Goal: Task Accomplishment & Management: Manage account settings

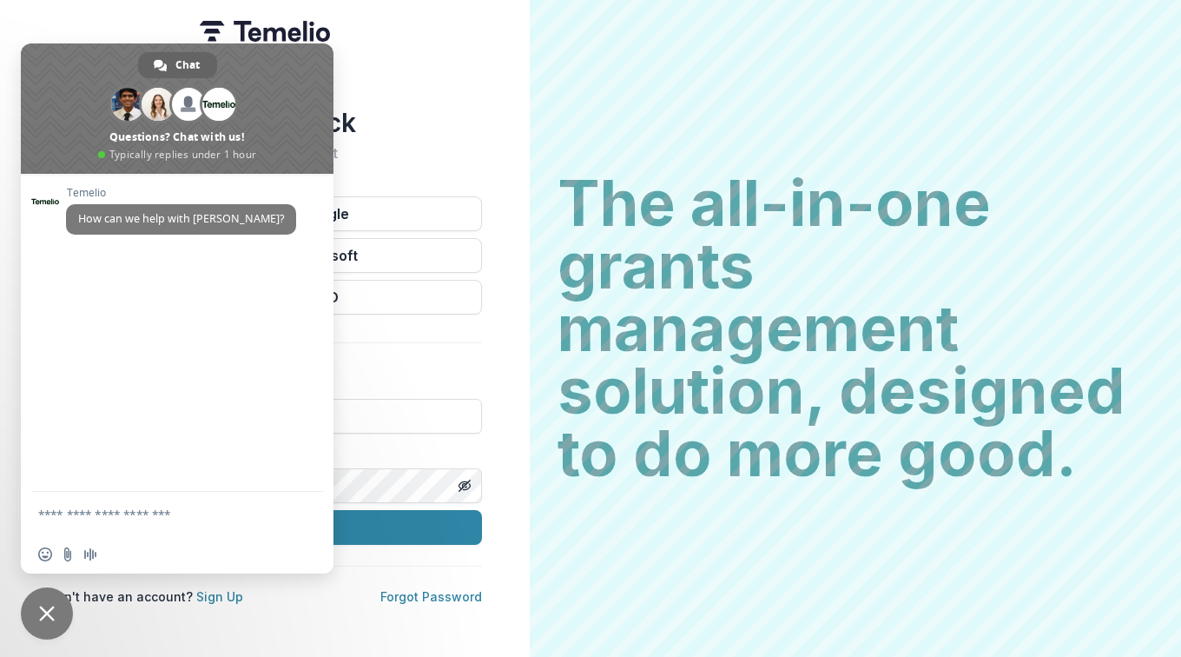
click at [43, 618] on span "Close chat" at bounding box center [47, 613] width 16 height 16
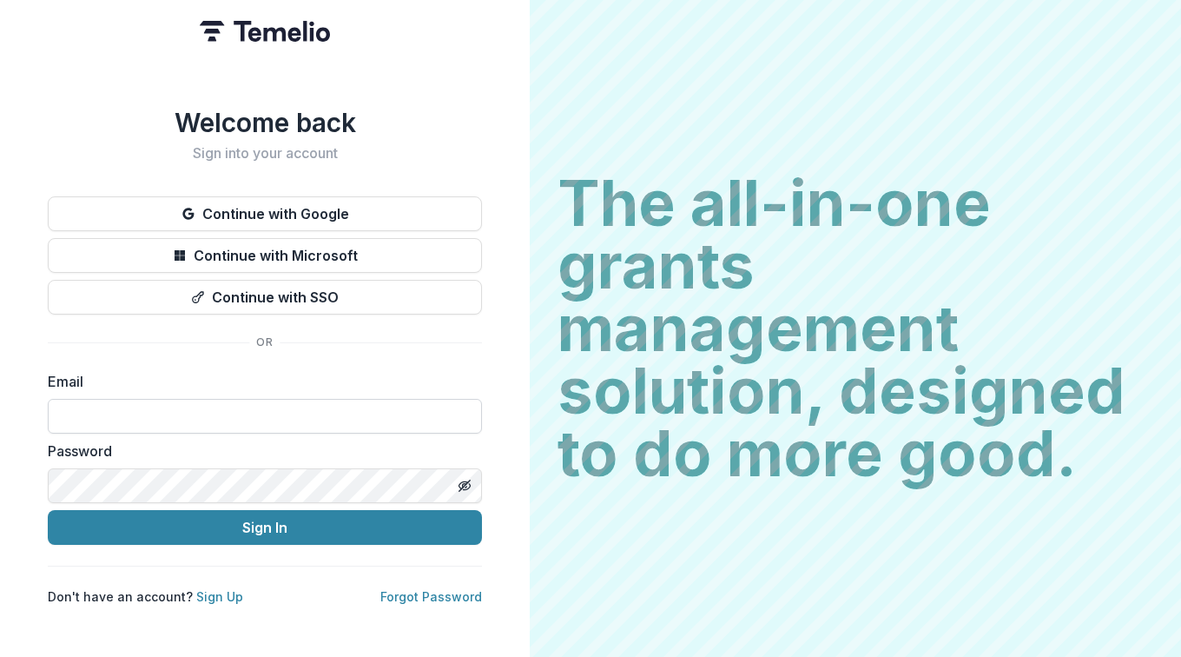
click at [176, 407] on input at bounding box center [265, 416] width 434 height 35
type input "**********"
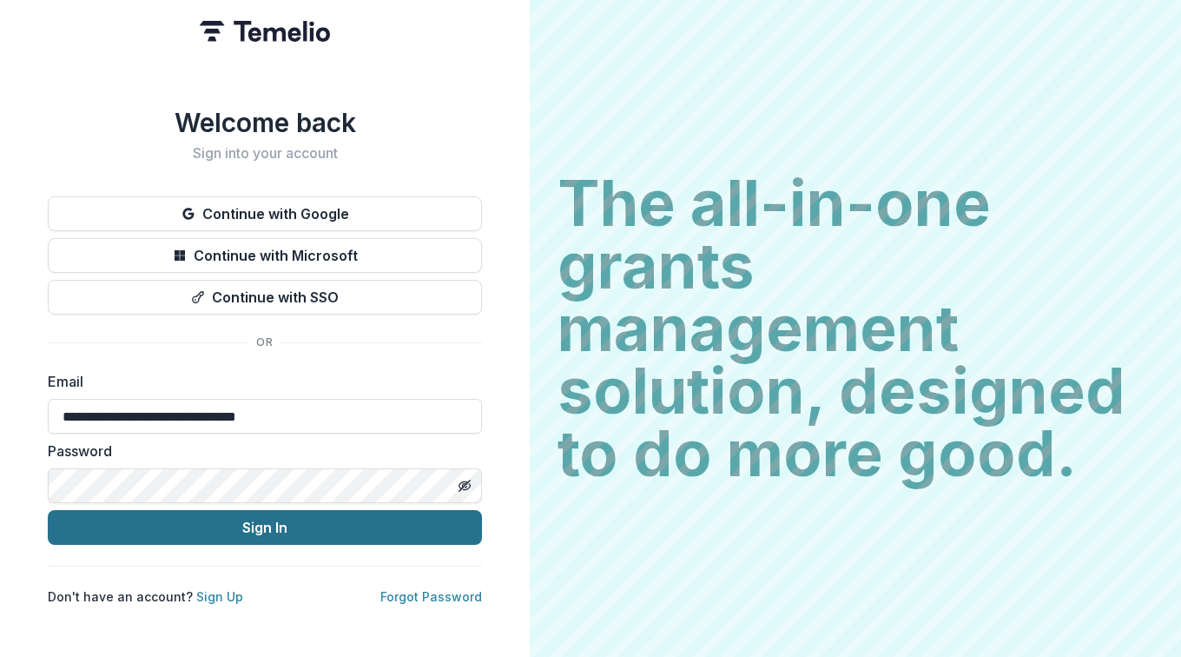
click at [281, 523] on button "Sign In" at bounding box center [265, 527] width 434 height 35
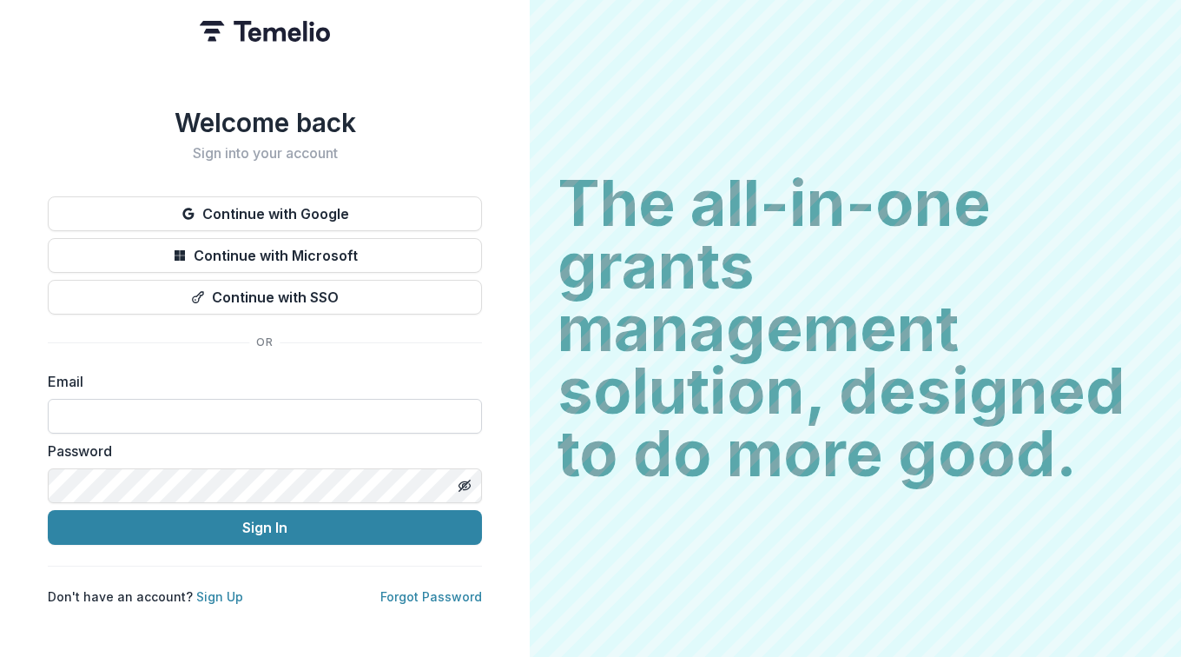
drag, startPoint x: 0, startPoint y: 0, endPoint x: 96, endPoint y: 395, distance: 406.5
click at [96, 399] on input at bounding box center [265, 416] width 434 height 35
type input "**********"
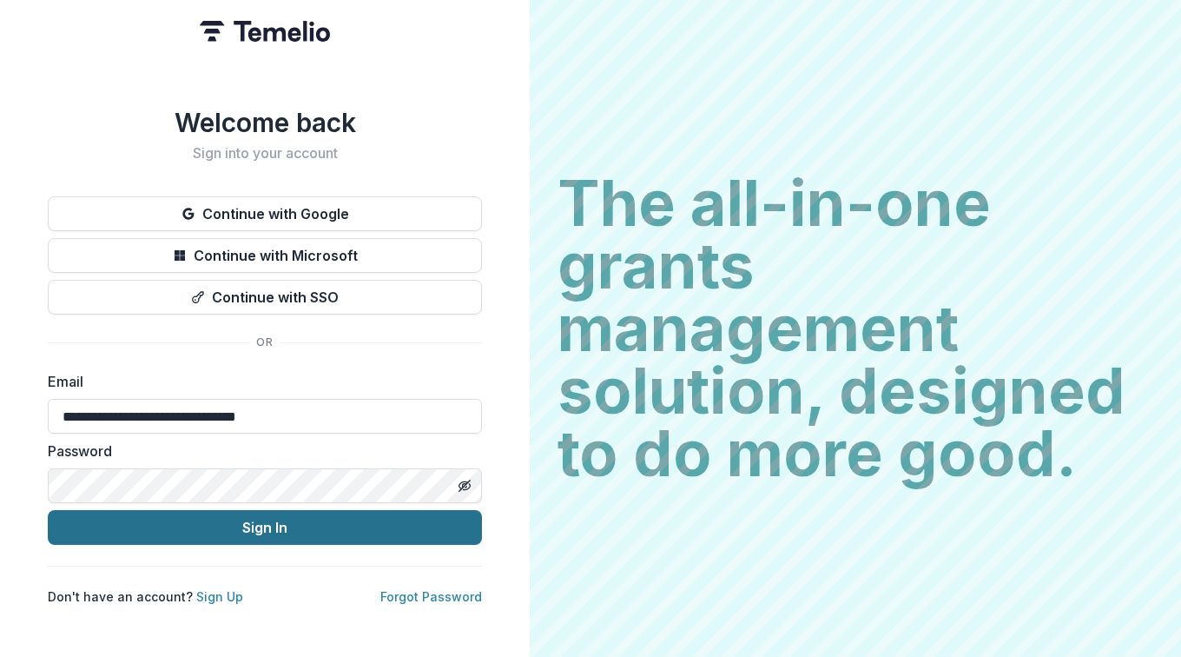
click at [265, 524] on button "Sign In" at bounding box center [265, 527] width 434 height 35
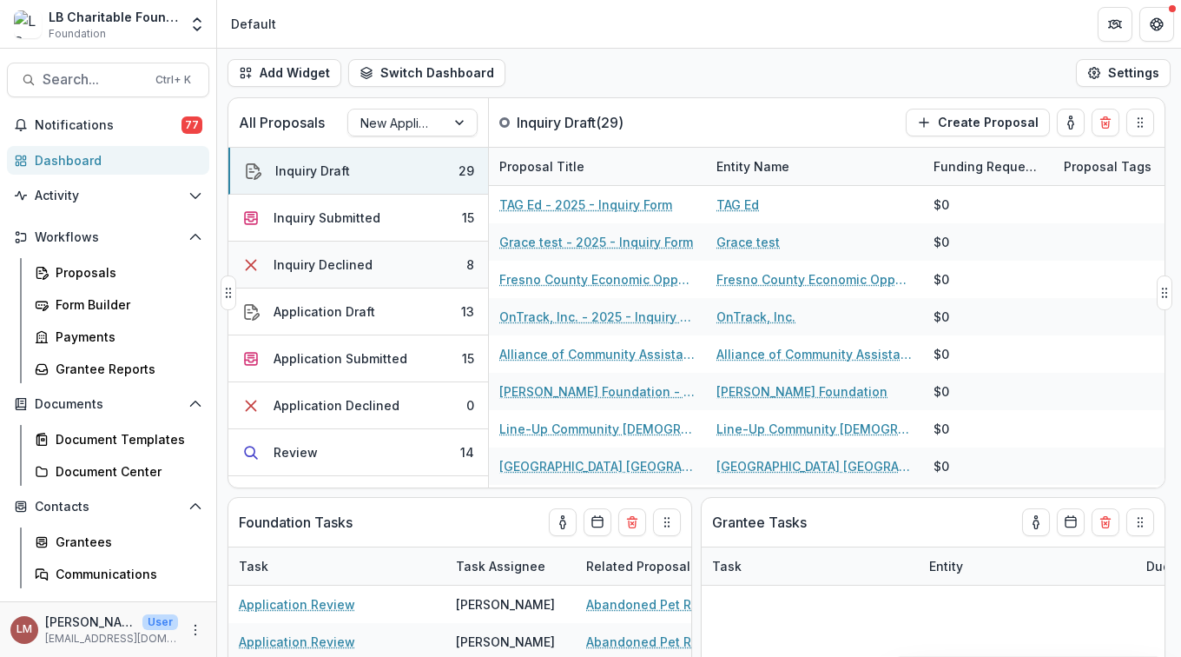
click at [346, 267] on div "Inquiry Declined" at bounding box center [323, 264] width 99 height 18
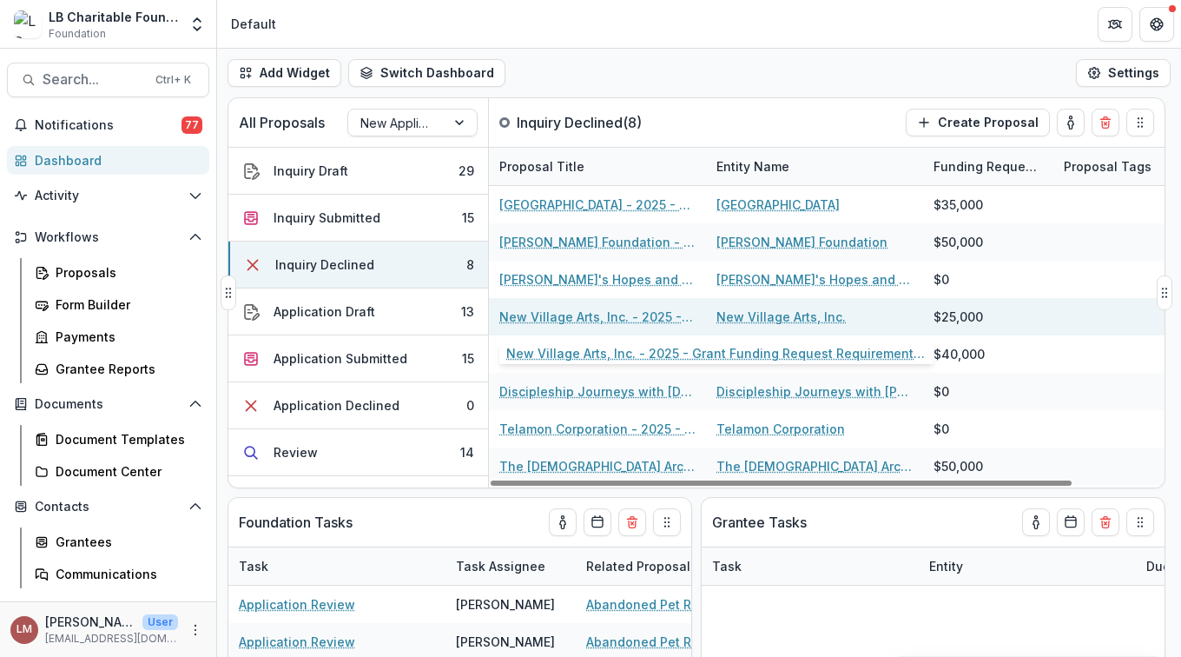
click at [571, 313] on link "New Village Arts, Inc. - 2025 - Grant Funding Request Requirements and Question…" at bounding box center [597, 316] width 196 height 18
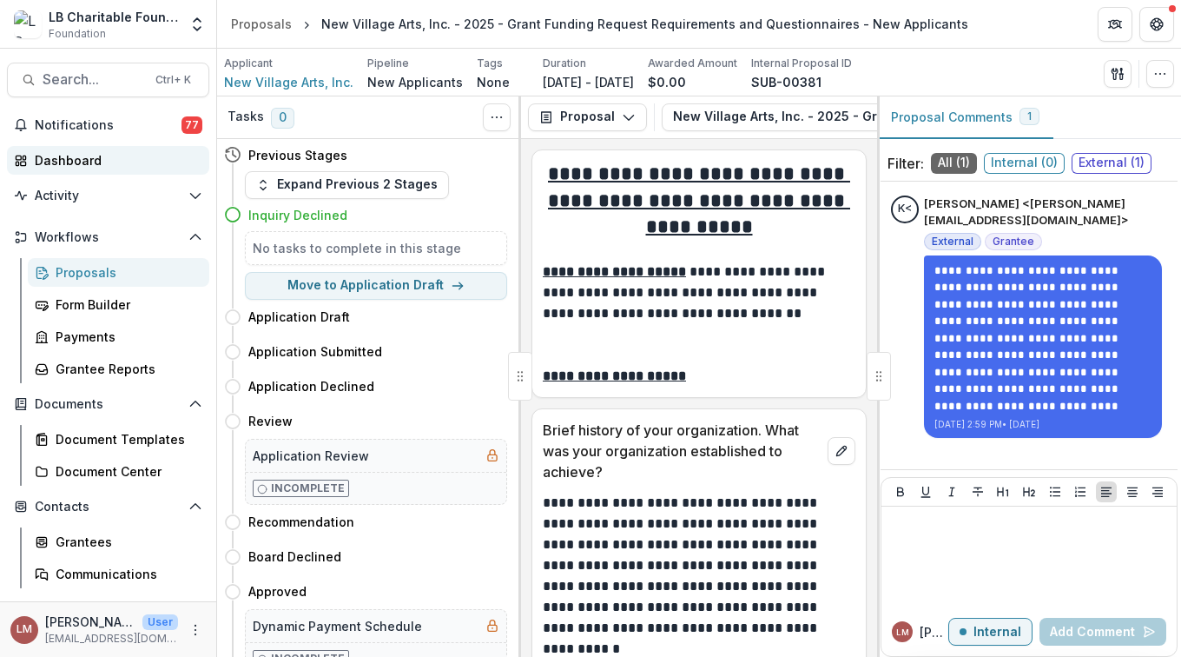
click at [57, 156] on div "Dashboard" at bounding box center [115, 160] width 161 height 18
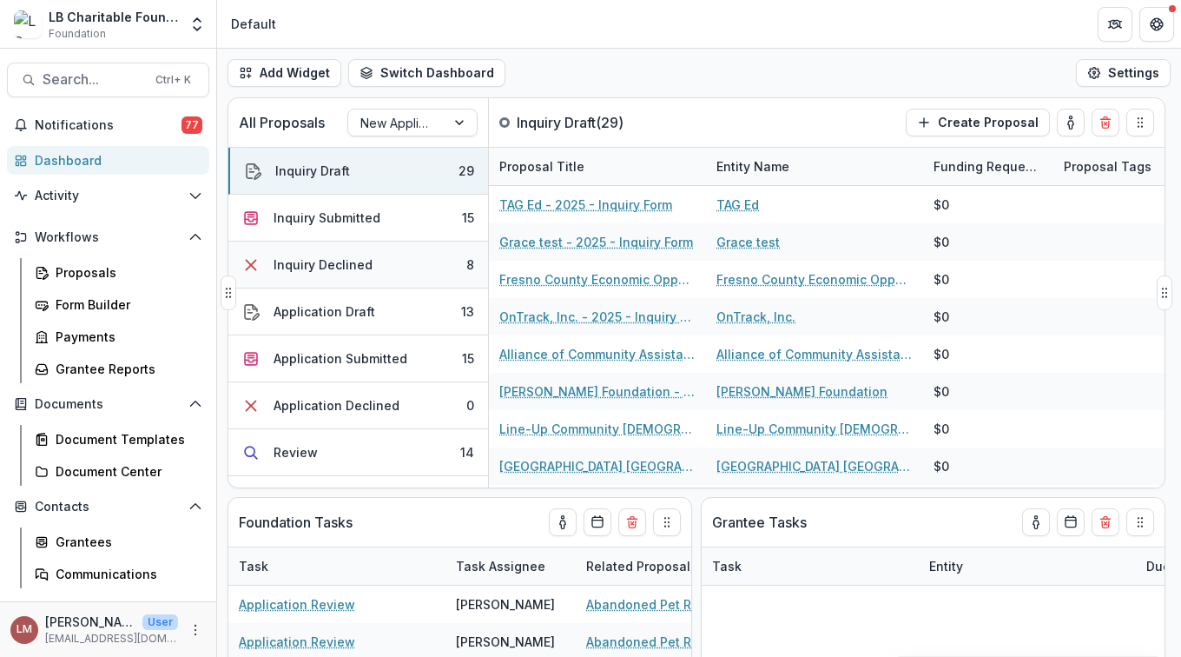
click at [341, 264] on div "Inquiry Declined" at bounding box center [323, 264] width 99 height 18
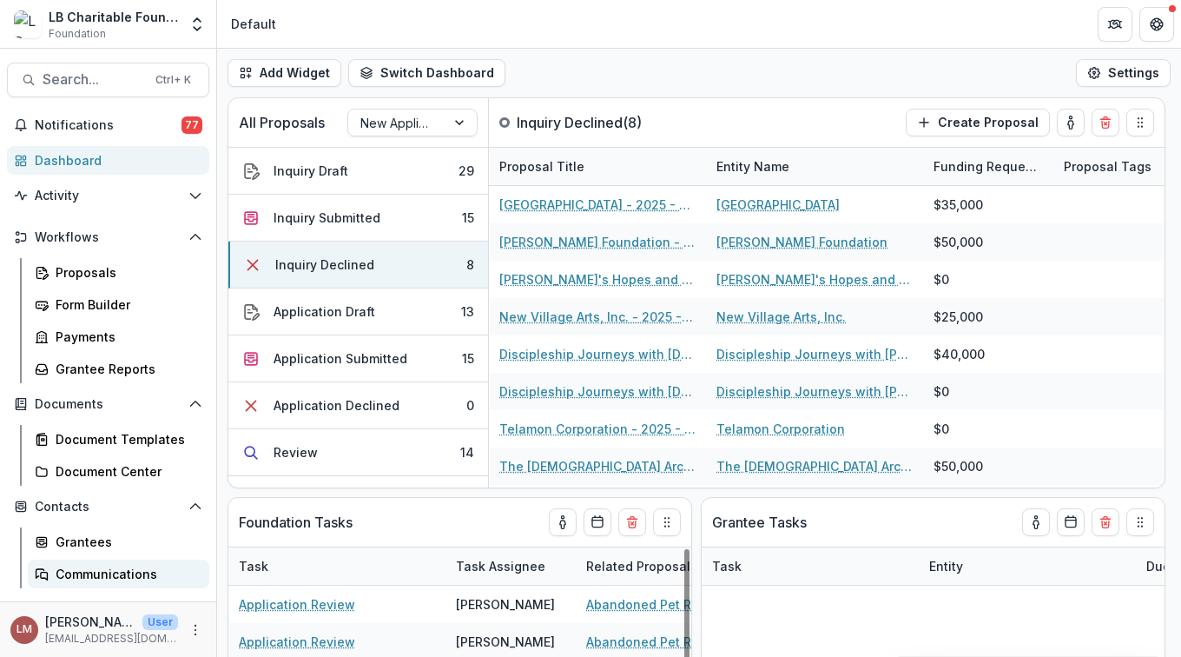
click at [121, 574] on div "Communications" at bounding box center [126, 573] width 140 height 18
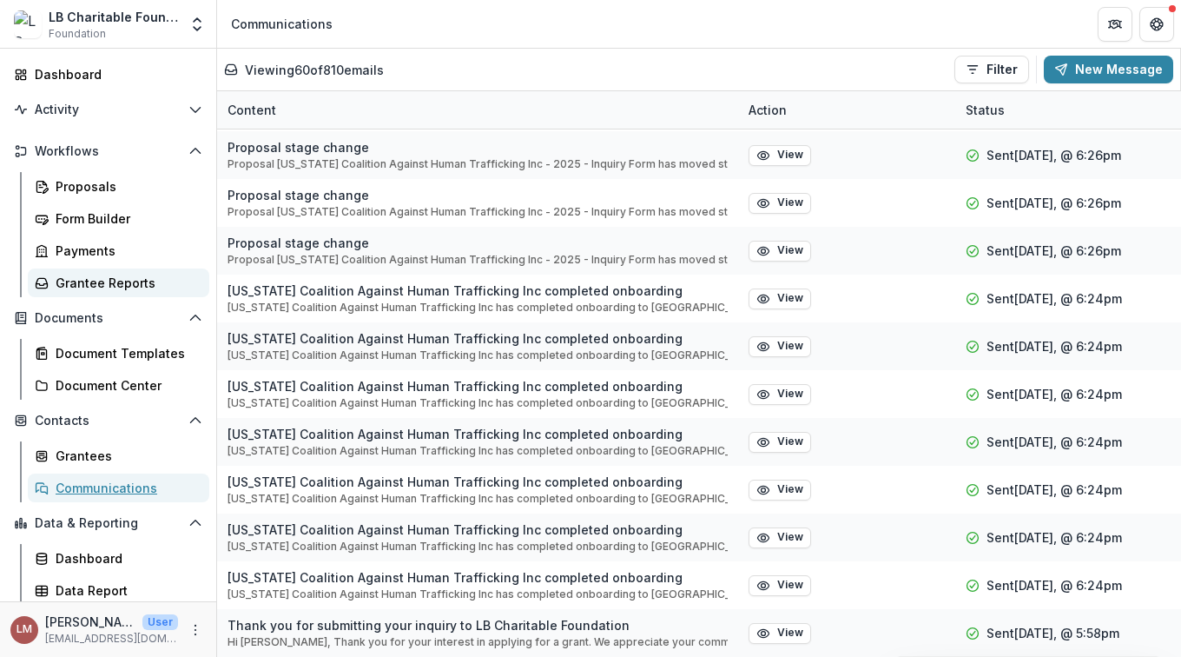
scroll to position [89, 0]
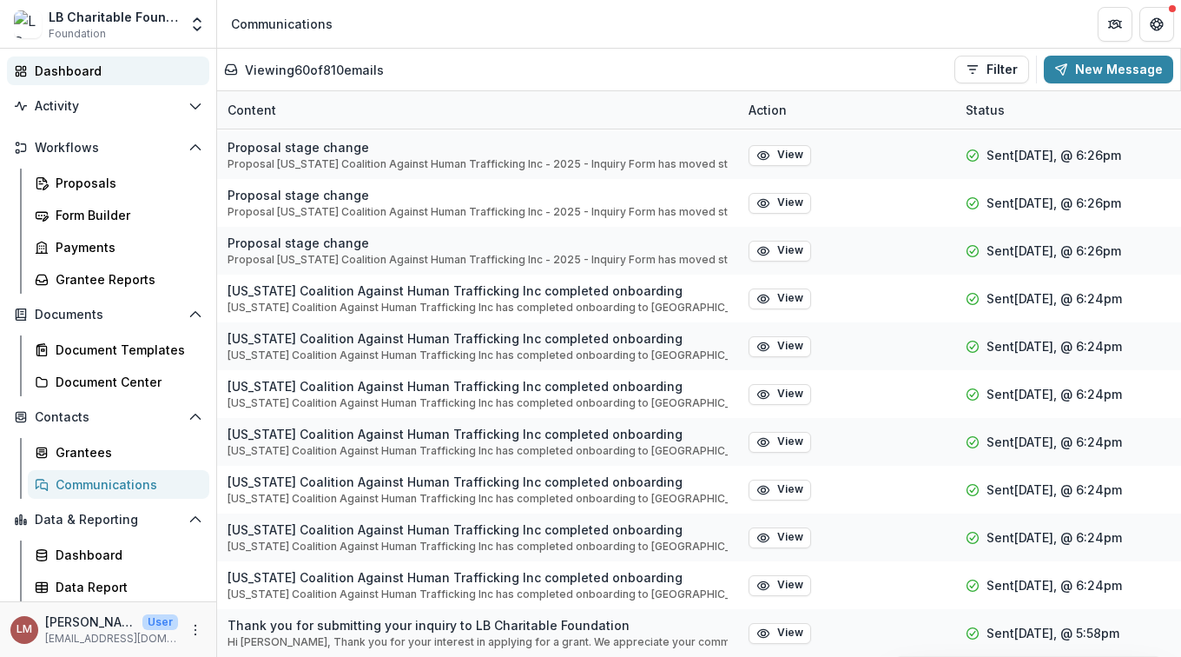
click at [69, 73] on div "Dashboard" at bounding box center [115, 71] width 161 height 18
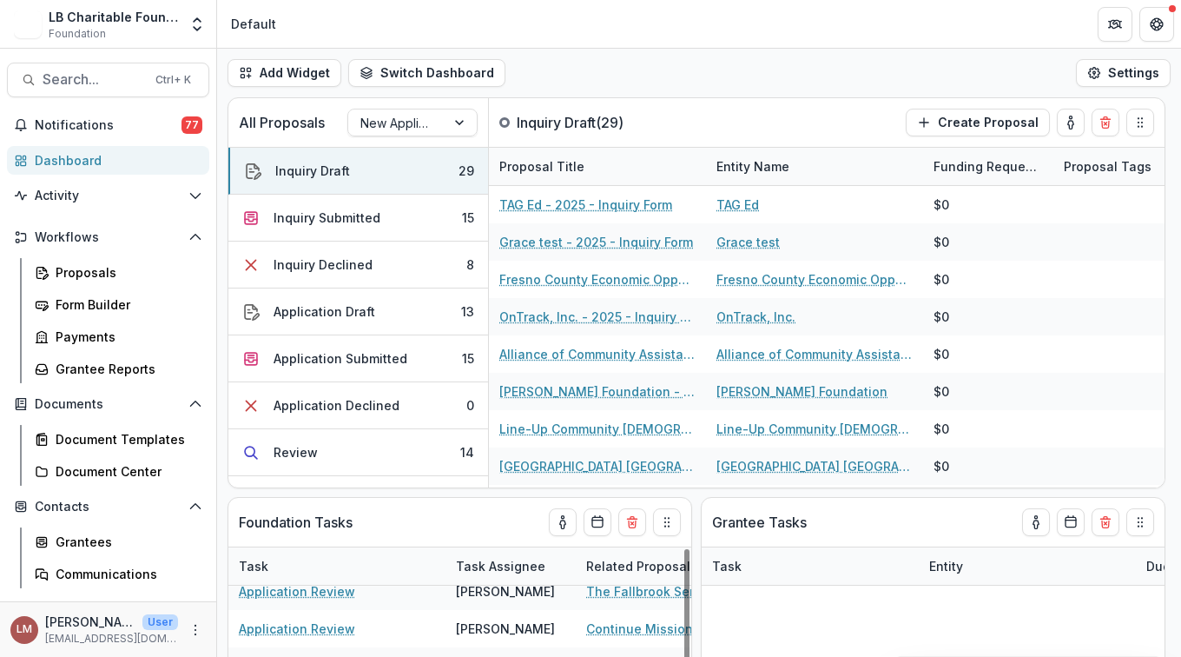
scroll to position [408, 0]
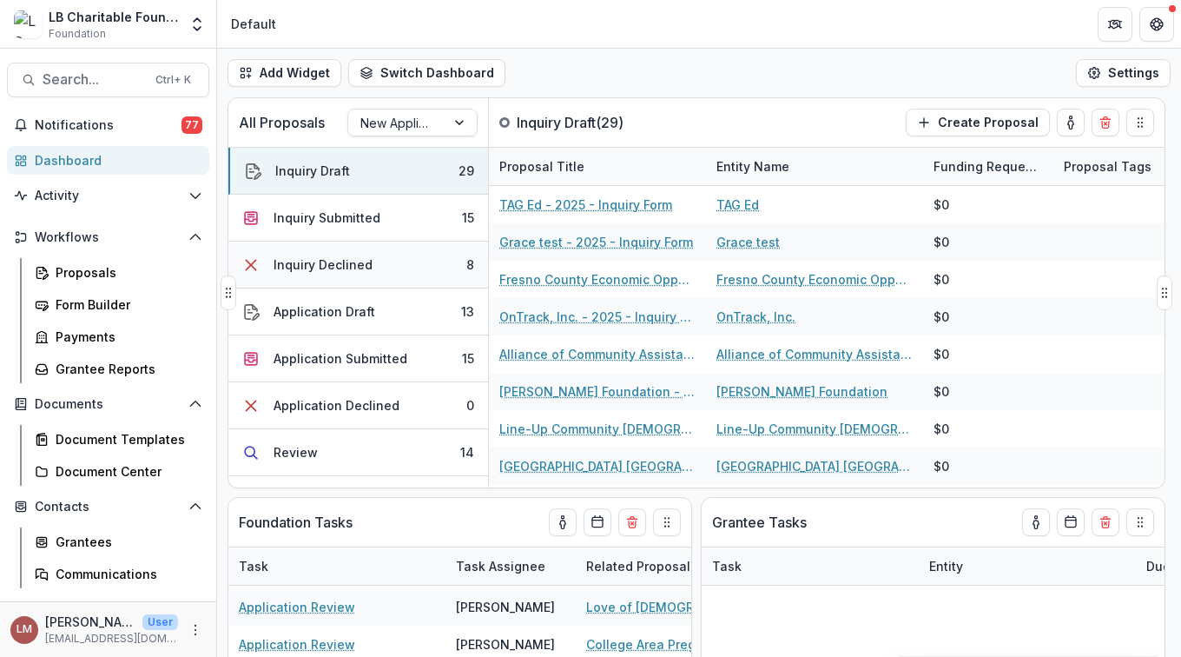
click at [360, 261] on div "Inquiry Declined" at bounding box center [323, 264] width 99 height 18
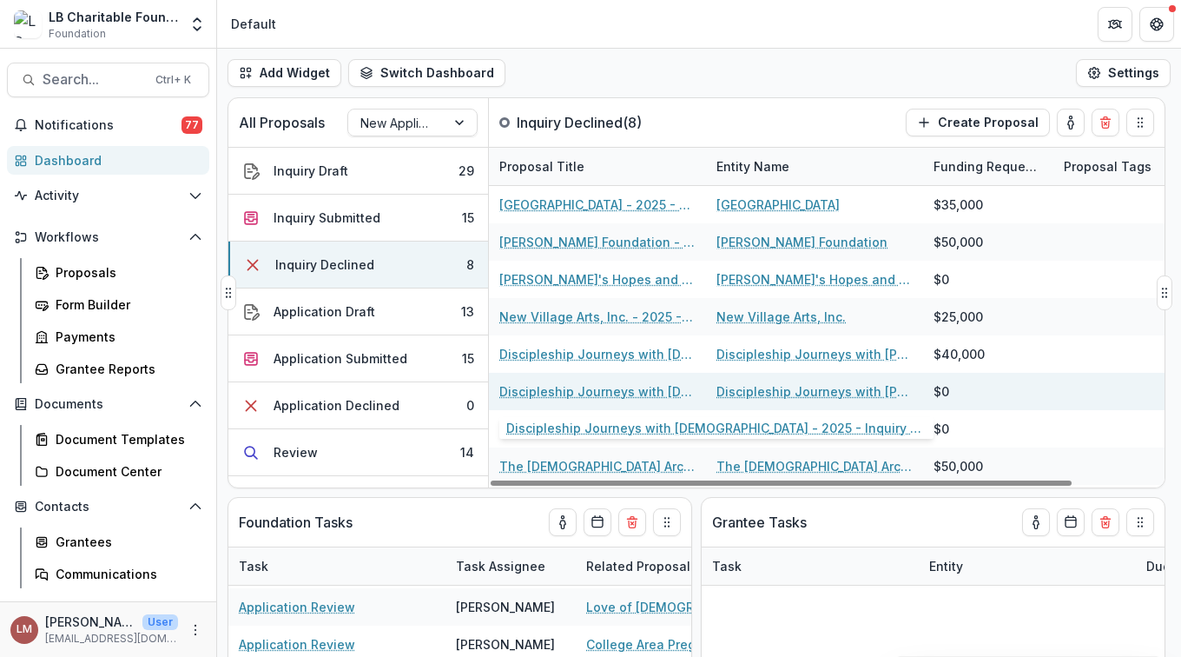
click at [532, 392] on link "Discipleship Journeys with [DEMOGRAPHIC_DATA] - 2025 - Inquiry Form" at bounding box center [597, 391] width 196 height 18
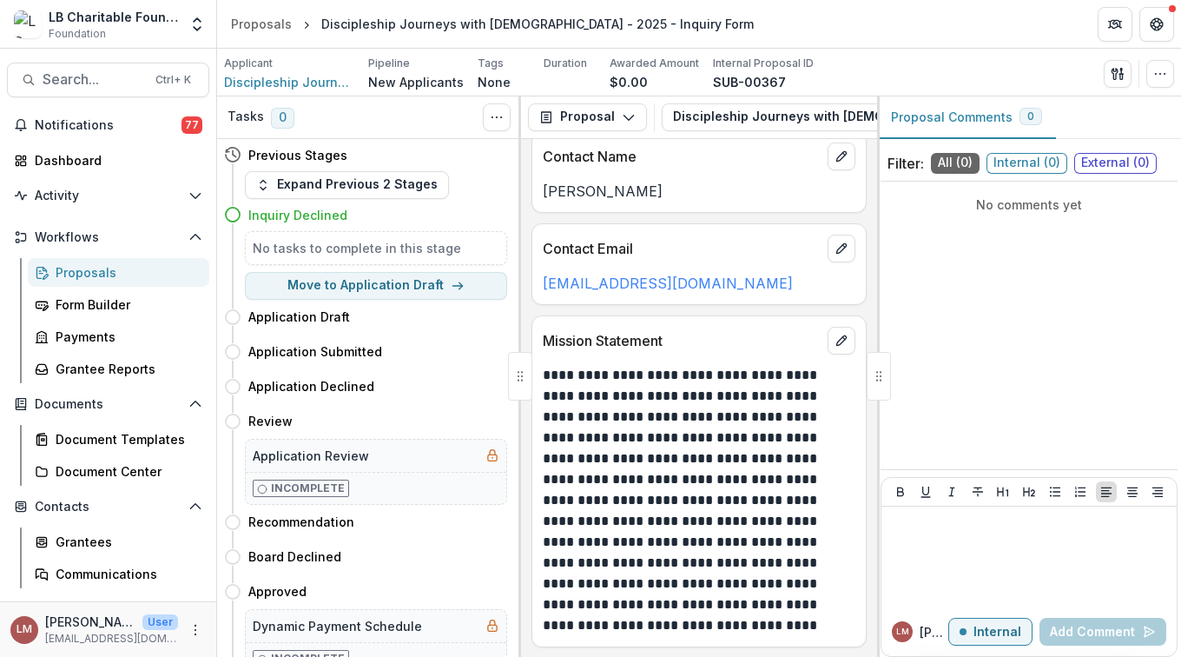
scroll to position [241, 0]
